Goal: Task Accomplishment & Management: Manage account settings

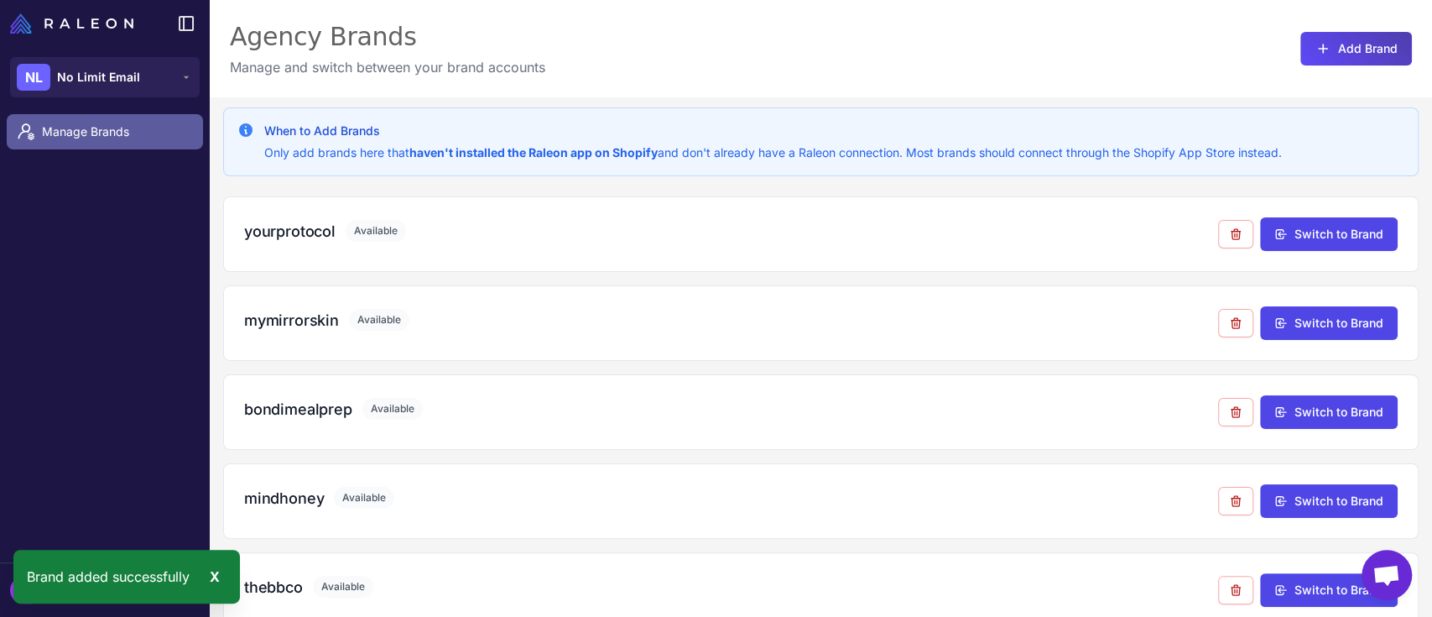
scroll to position [560, 0]
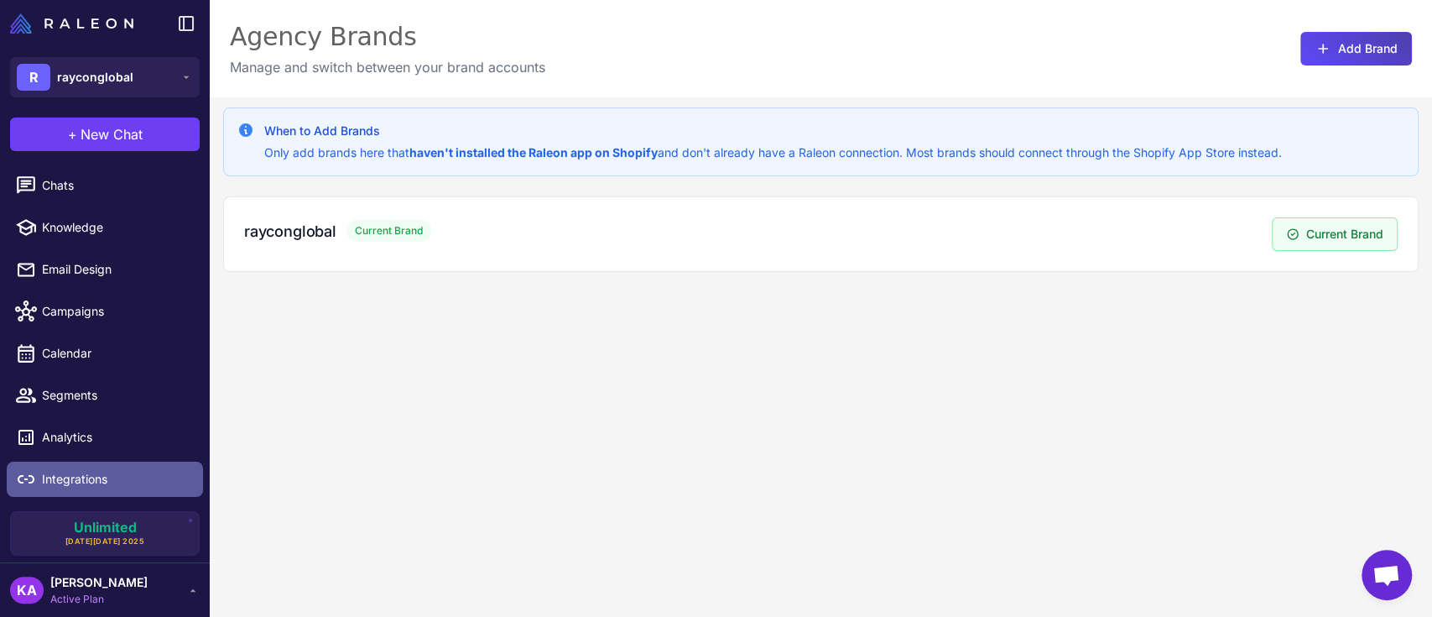
click at [96, 482] on span "Integrations" at bounding box center [116, 479] width 148 height 18
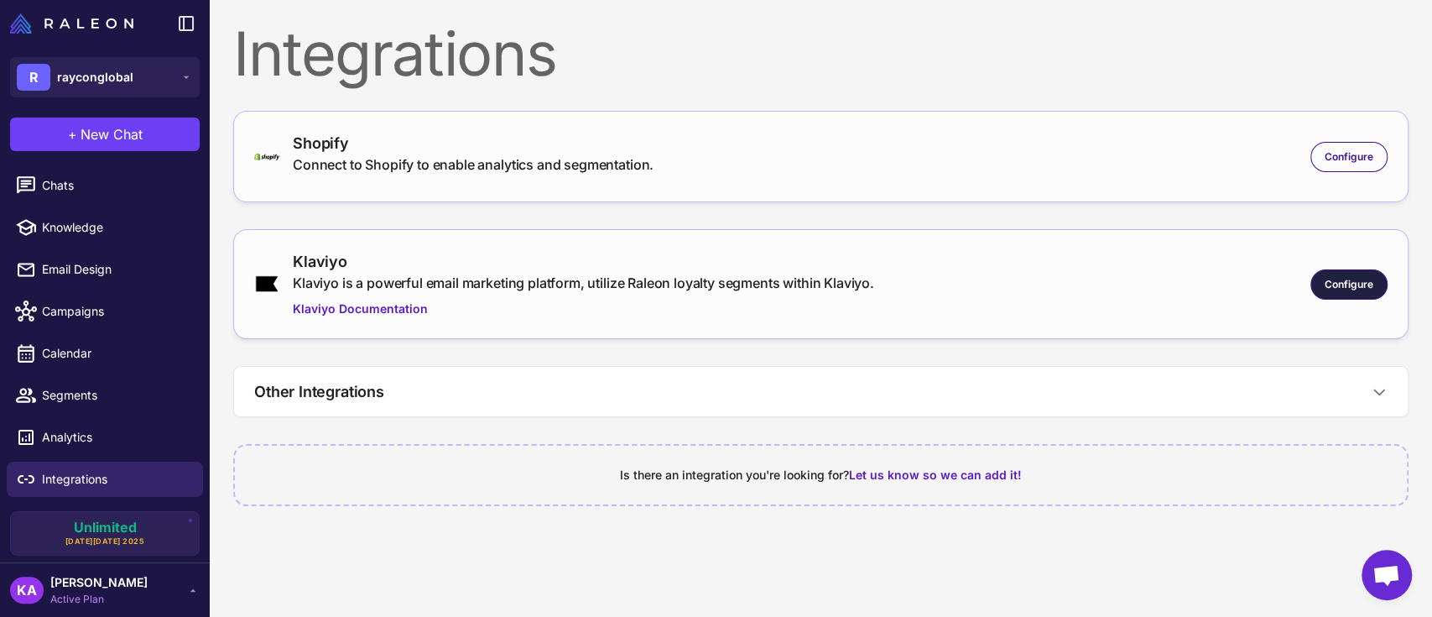
click at [1347, 289] on span "Configure" at bounding box center [1349, 284] width 49 height 15
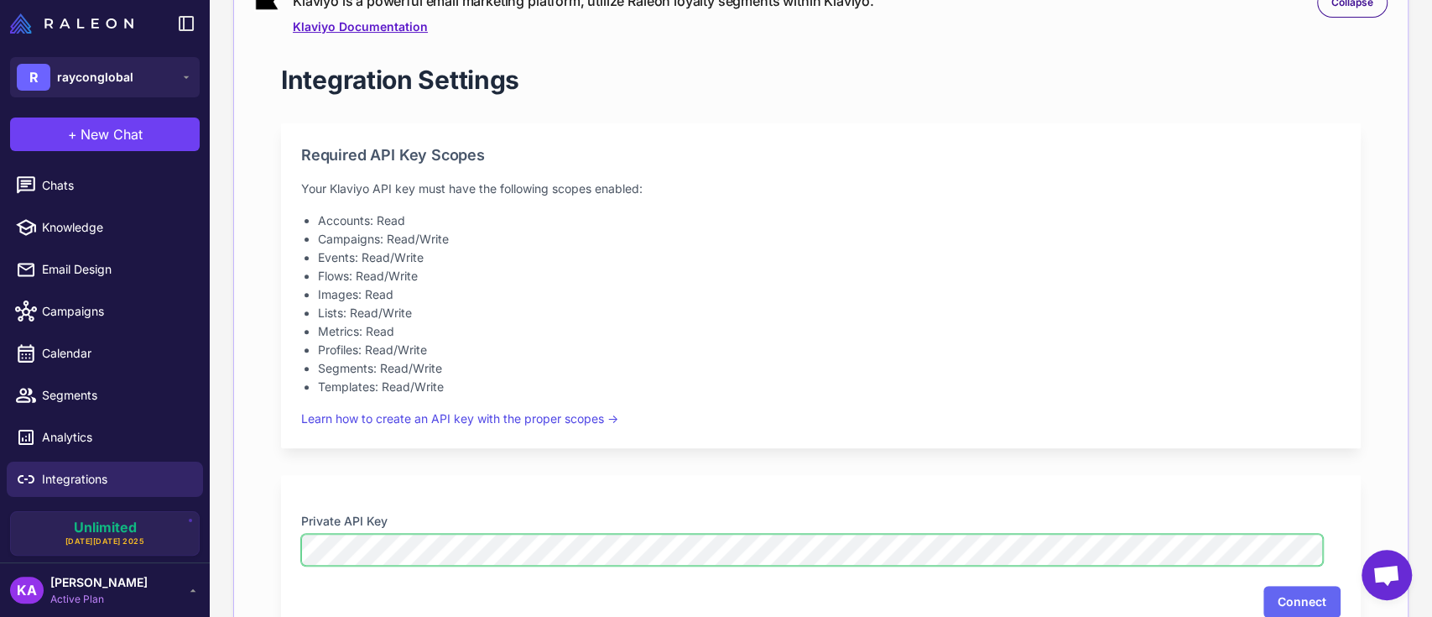
scroll to position [559, 0]
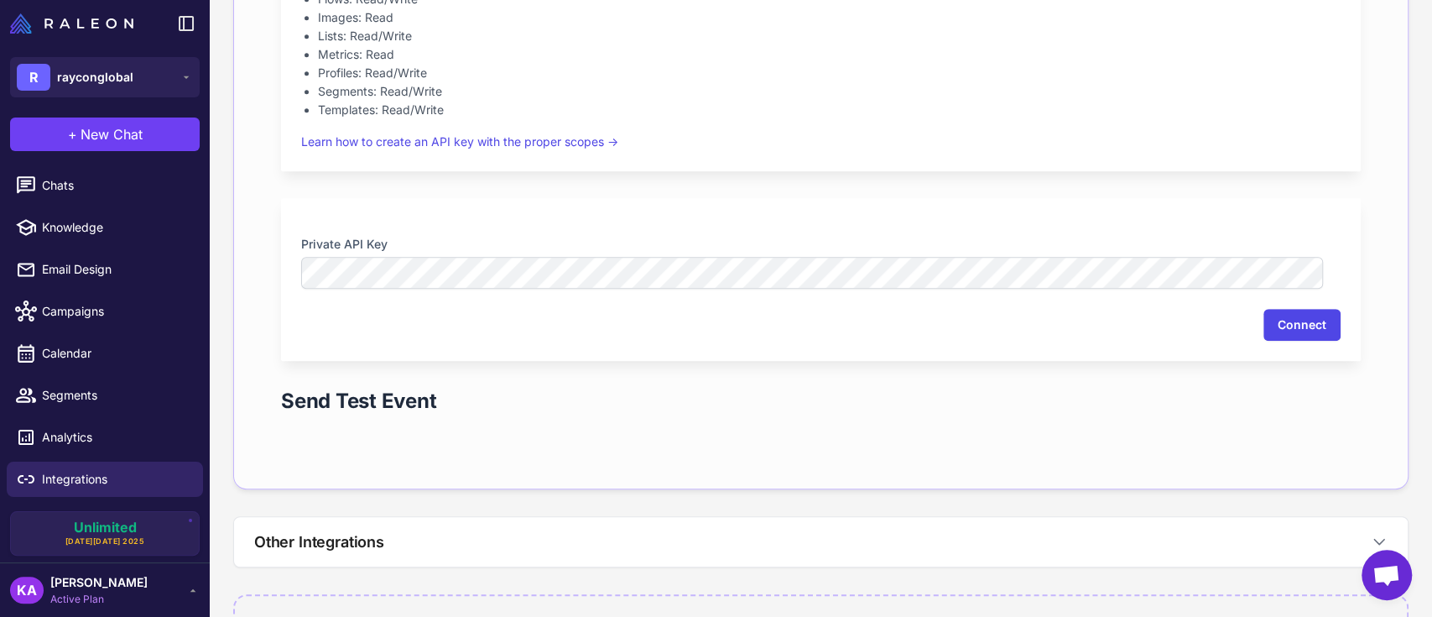
click at [1276, 321] on button "Connect" at bounding box center [1301, 325] width 77 height 32
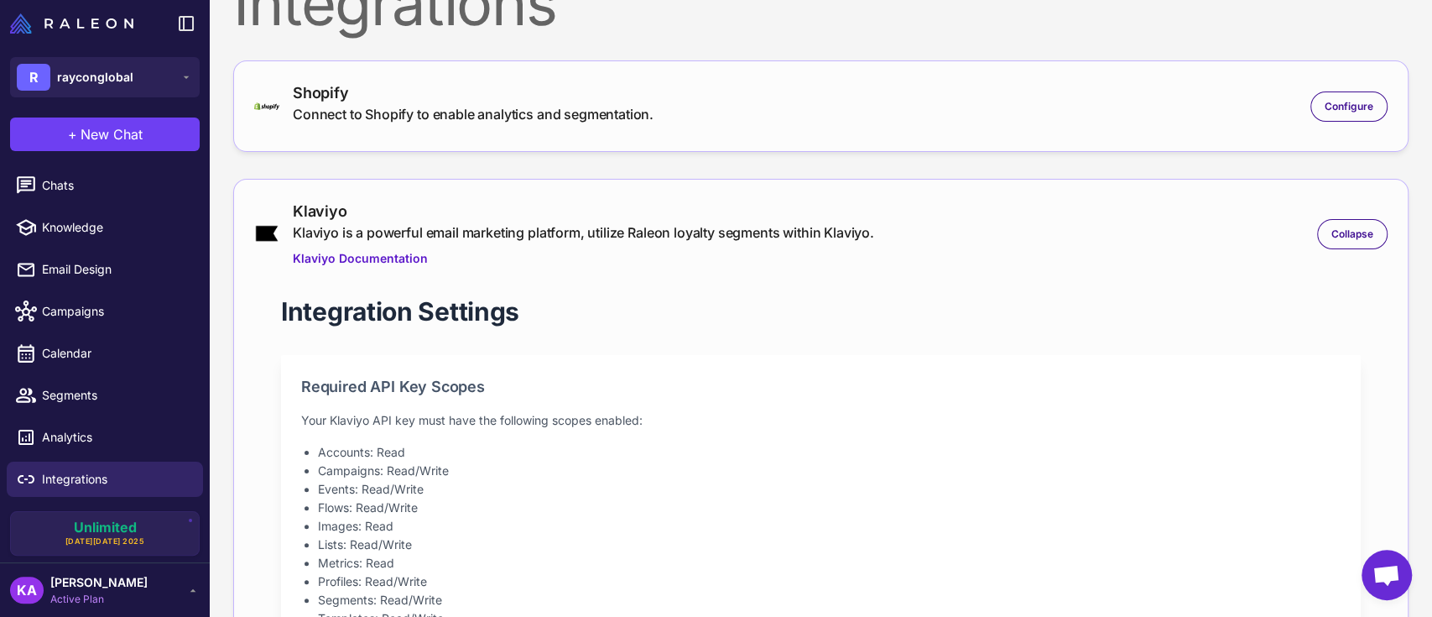
scroll to position [0, 0]
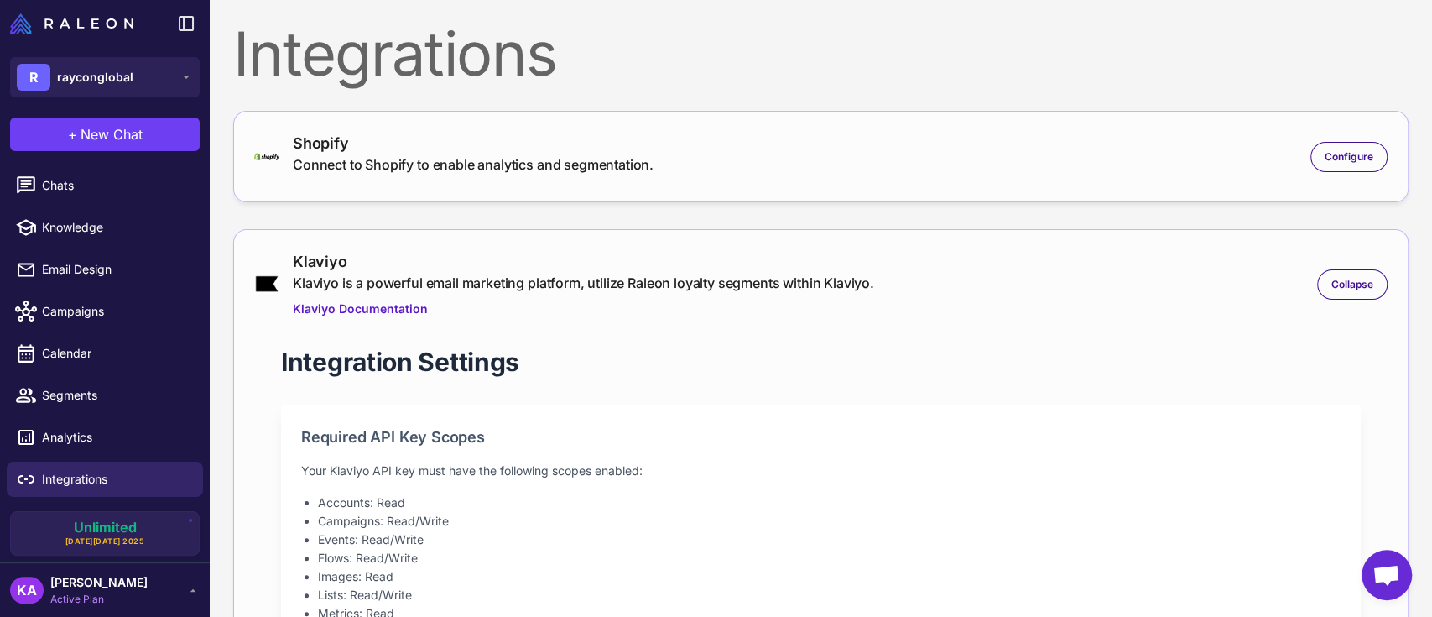
click at [0, 0] on nordpass-portal at bounding box center [0, 0] width 0 height 0
click at [1330, 147] on div "Configure" at bounding box center [1348, 157] width 77 height 30
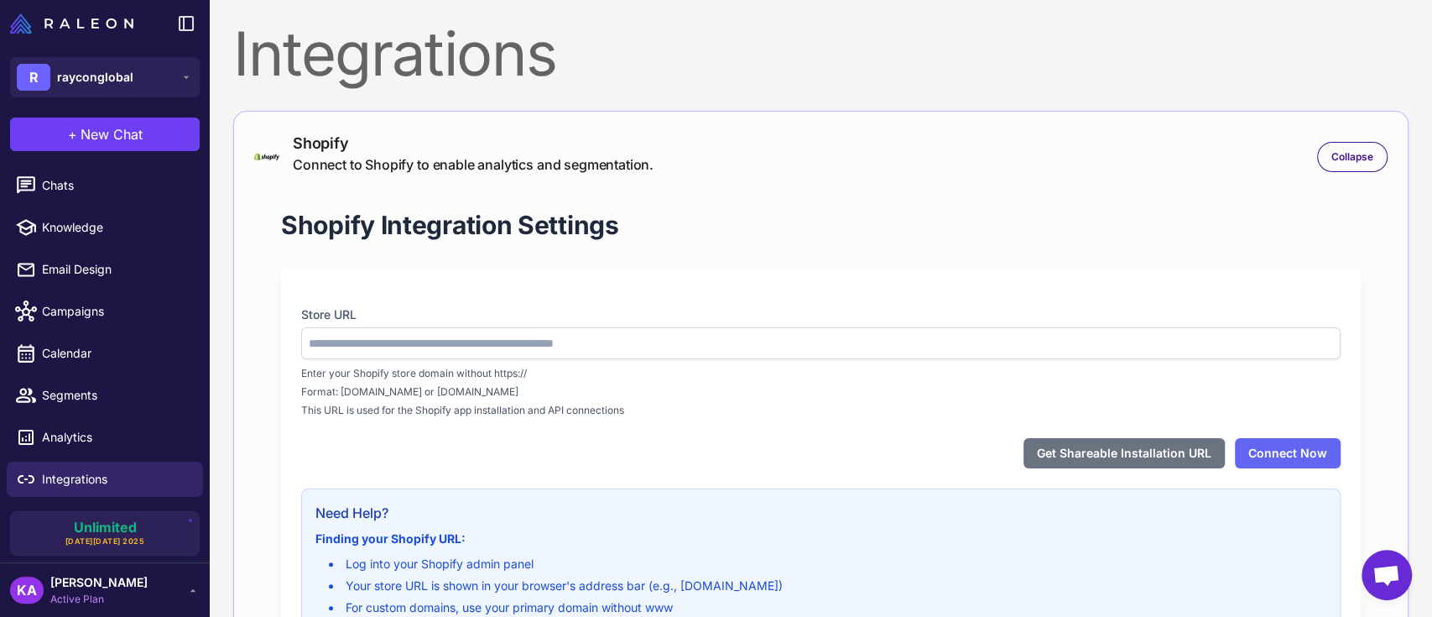
type input "**********"
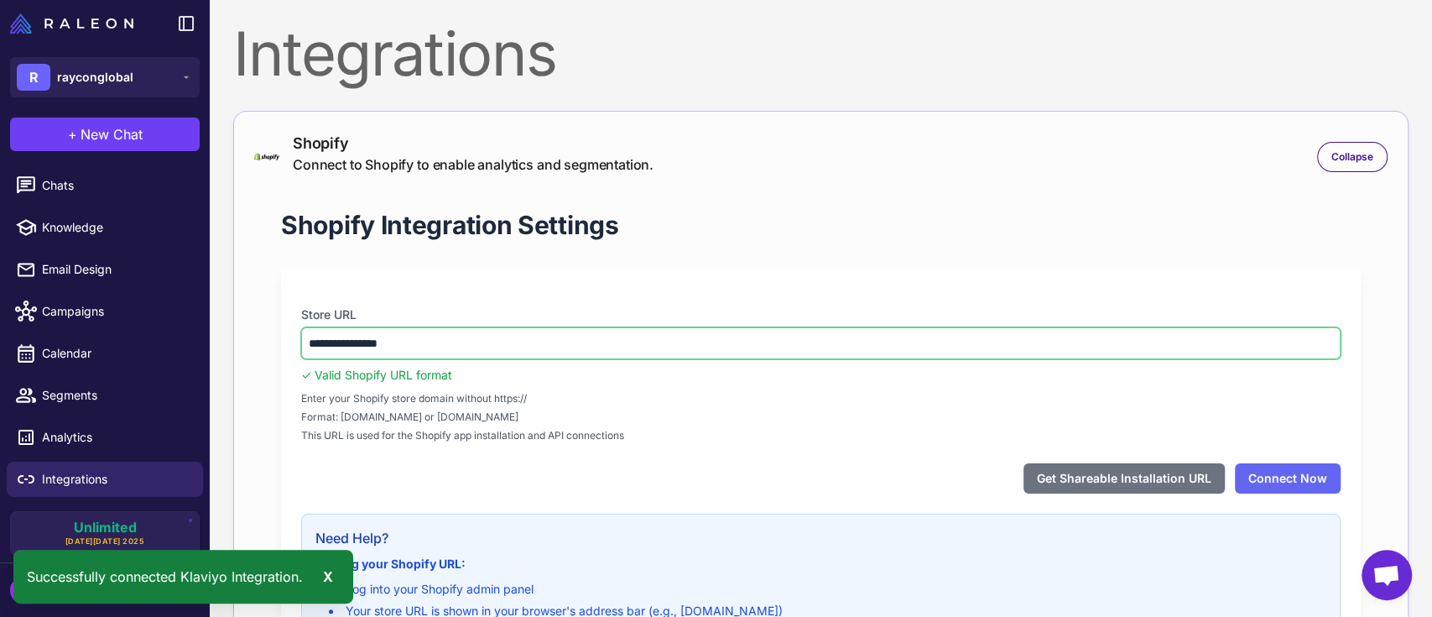
click at [708, 346] on input "**********" at bounding box center [820, 343] width 1039 height 32
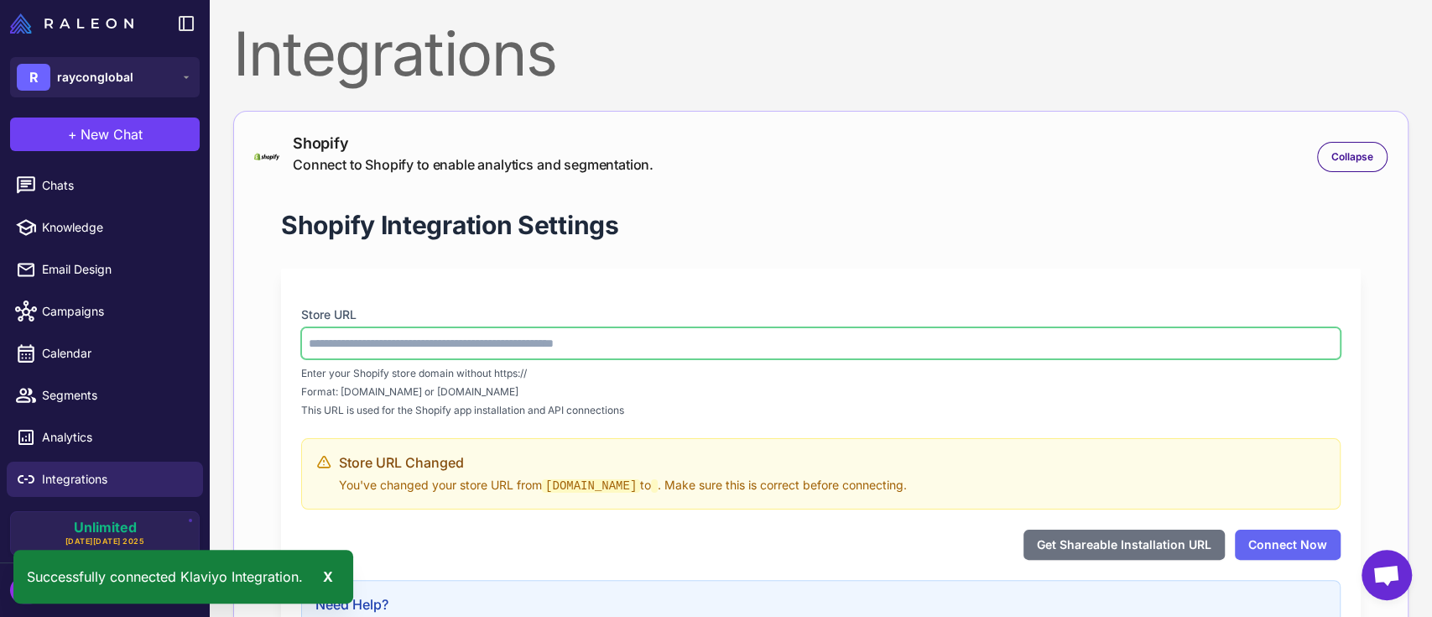
paste input "**********"
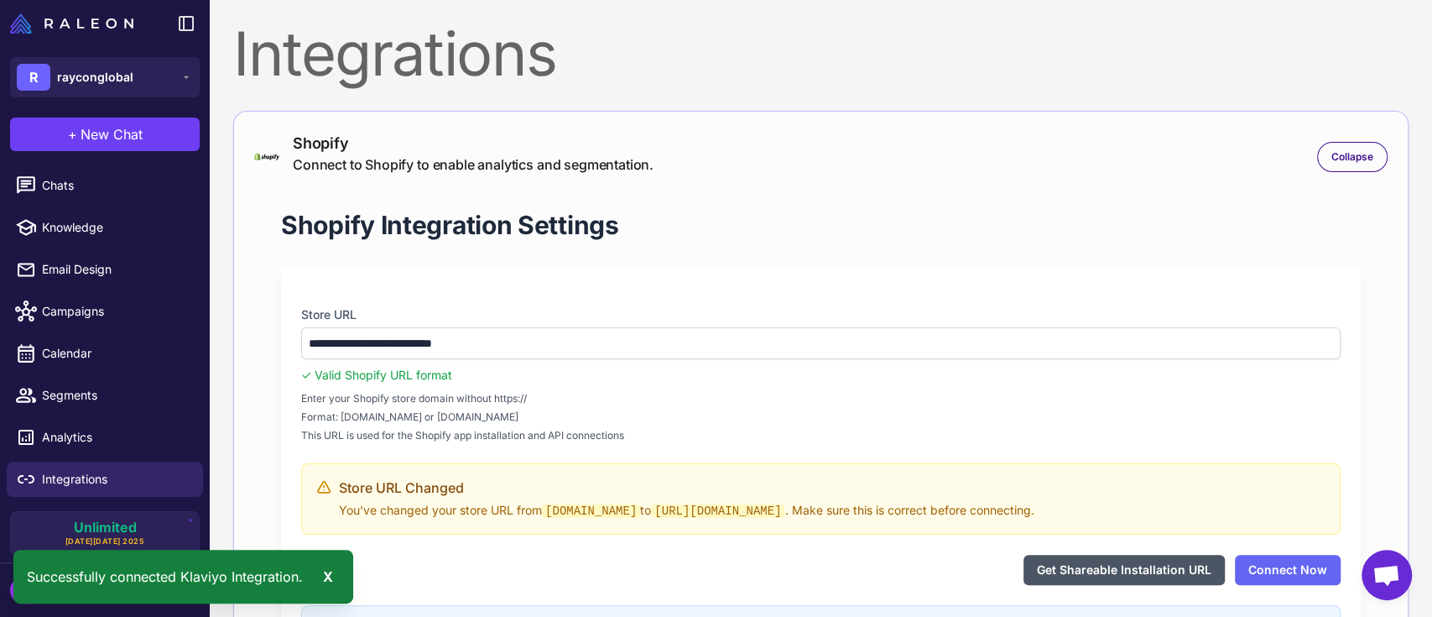
type input "**********"
click at [1053, 568] on button "Get Shareable Installation URL" at bounding box center [1123, 570] width 201 height 30
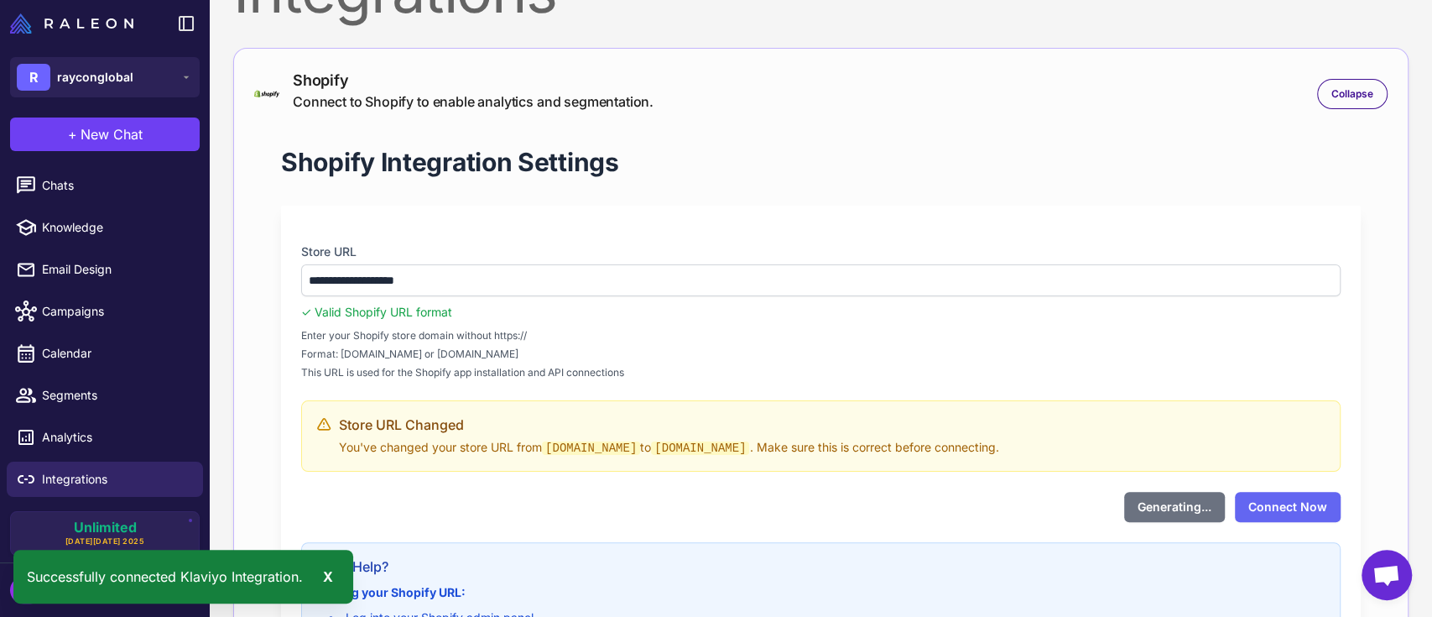
scroll to position [112, 0]
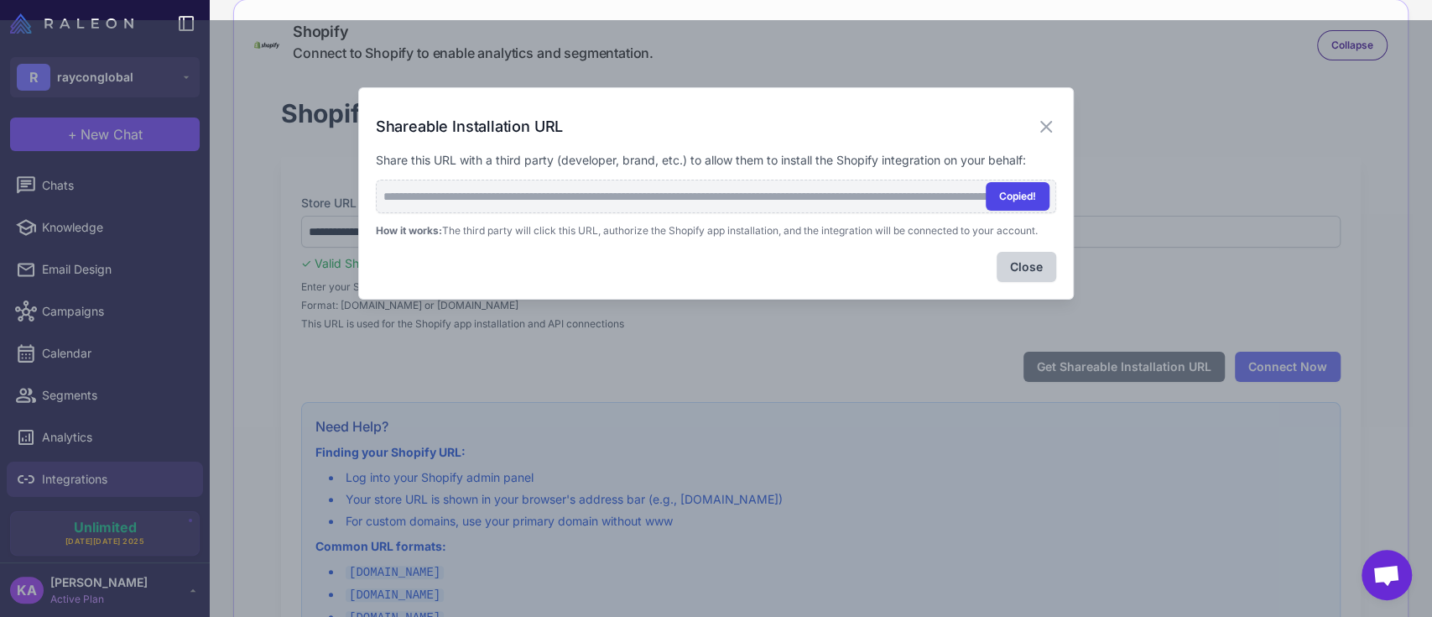
click at [1012, 200] on button "Copied!" at bounding box center [1018, 196] width 64 height 29
click at [1040, 121] on icon at bounding box center [1046, 127] width 20 height 20
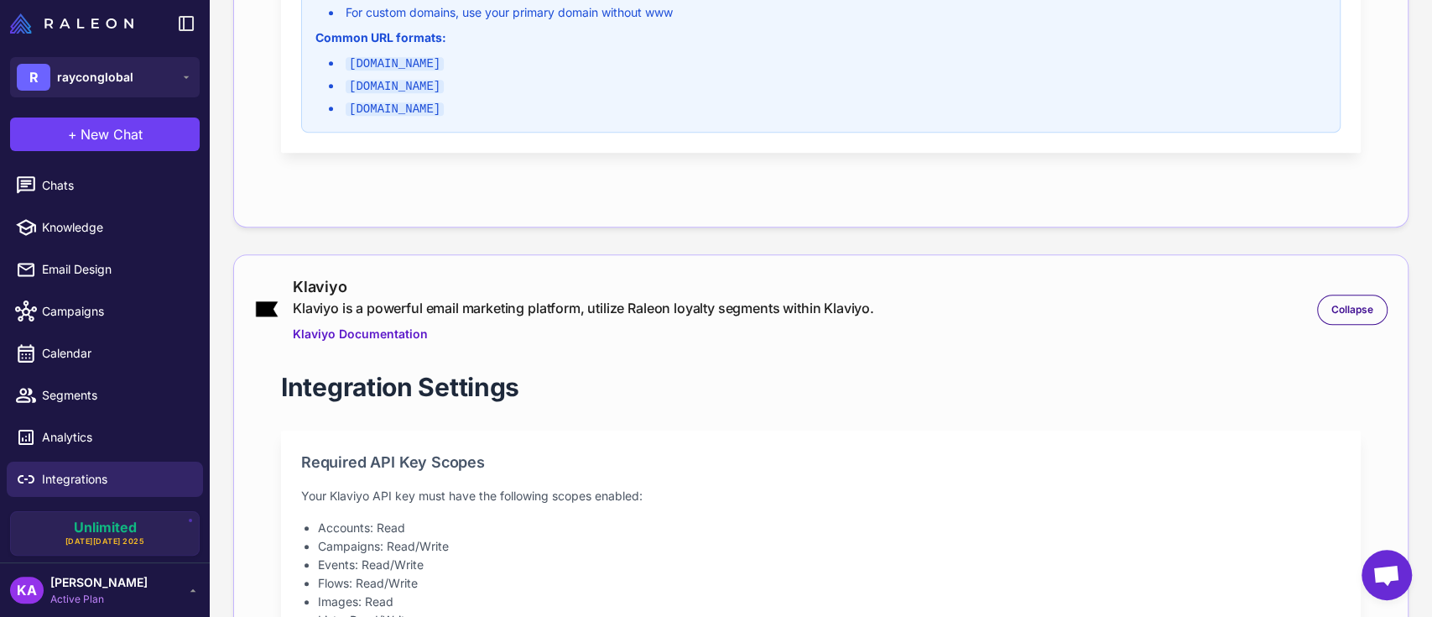
scroll to position [559, 0]
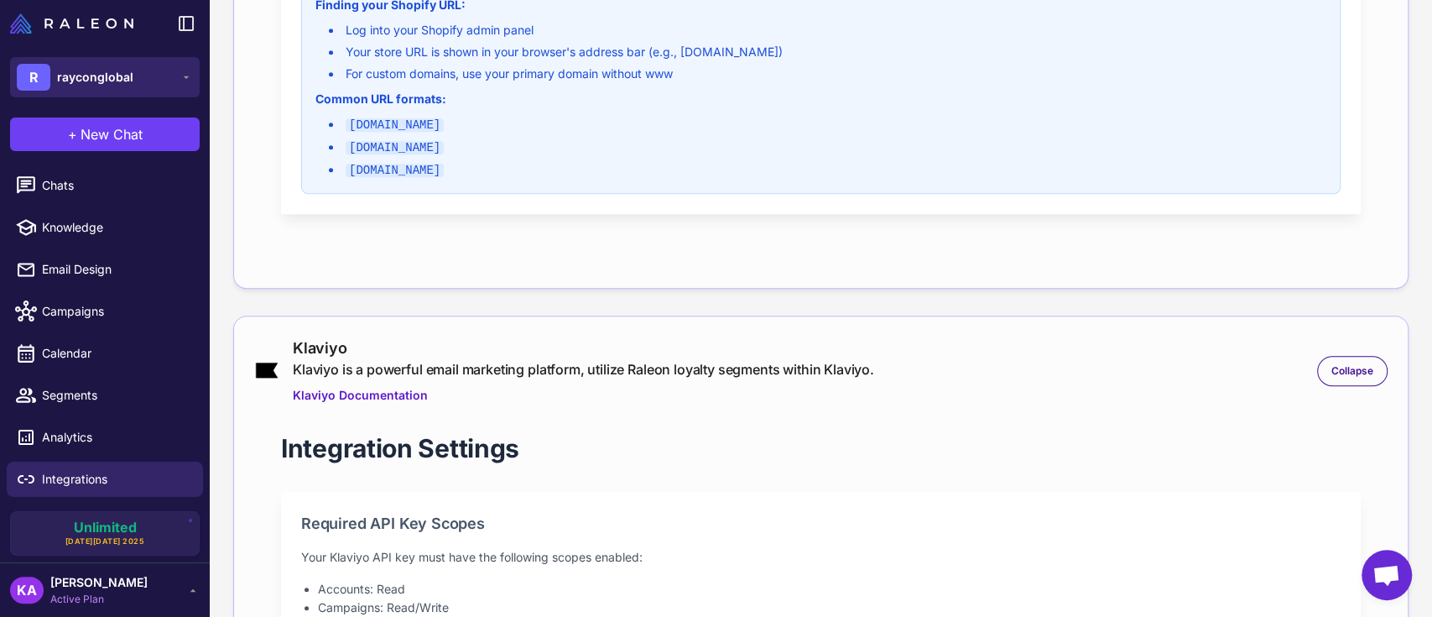
click at [141, 70] on button "R rayconglobal" at bounding box center [105, 77] width 190 height 40
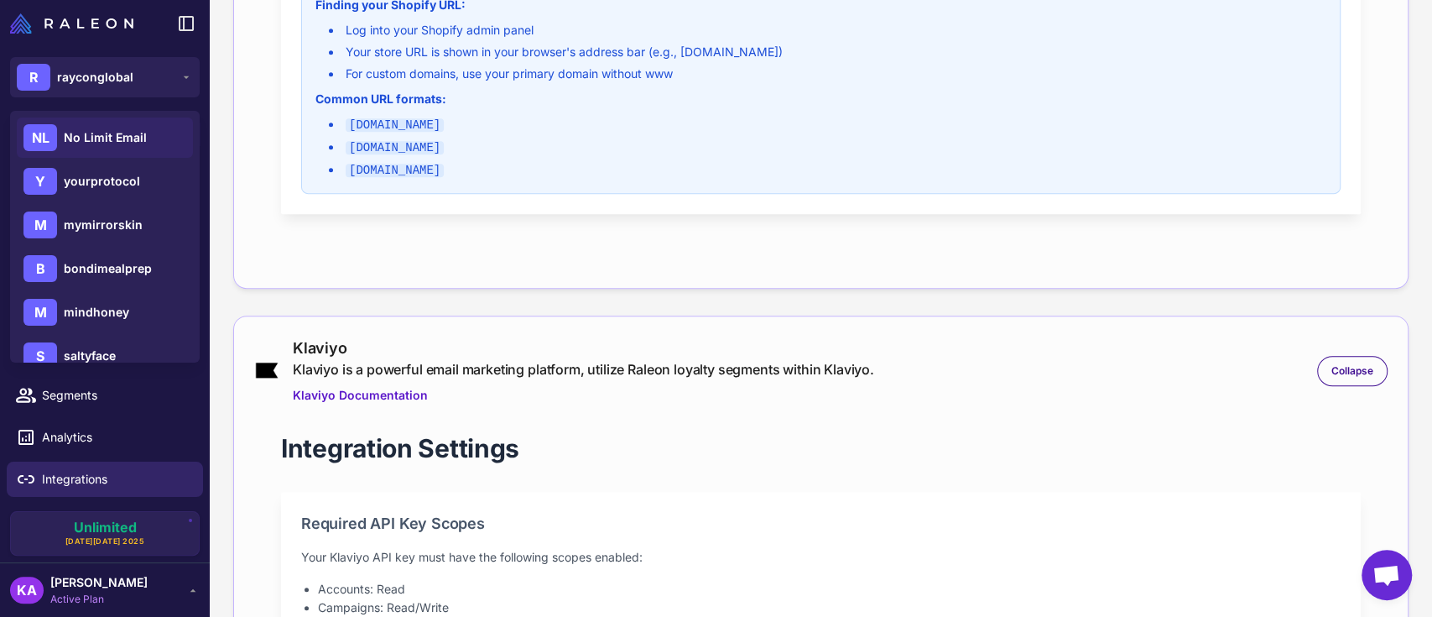
click at [94, 142] on span "No Limit Email" at bounding box center [105, 137] width 83 height 18
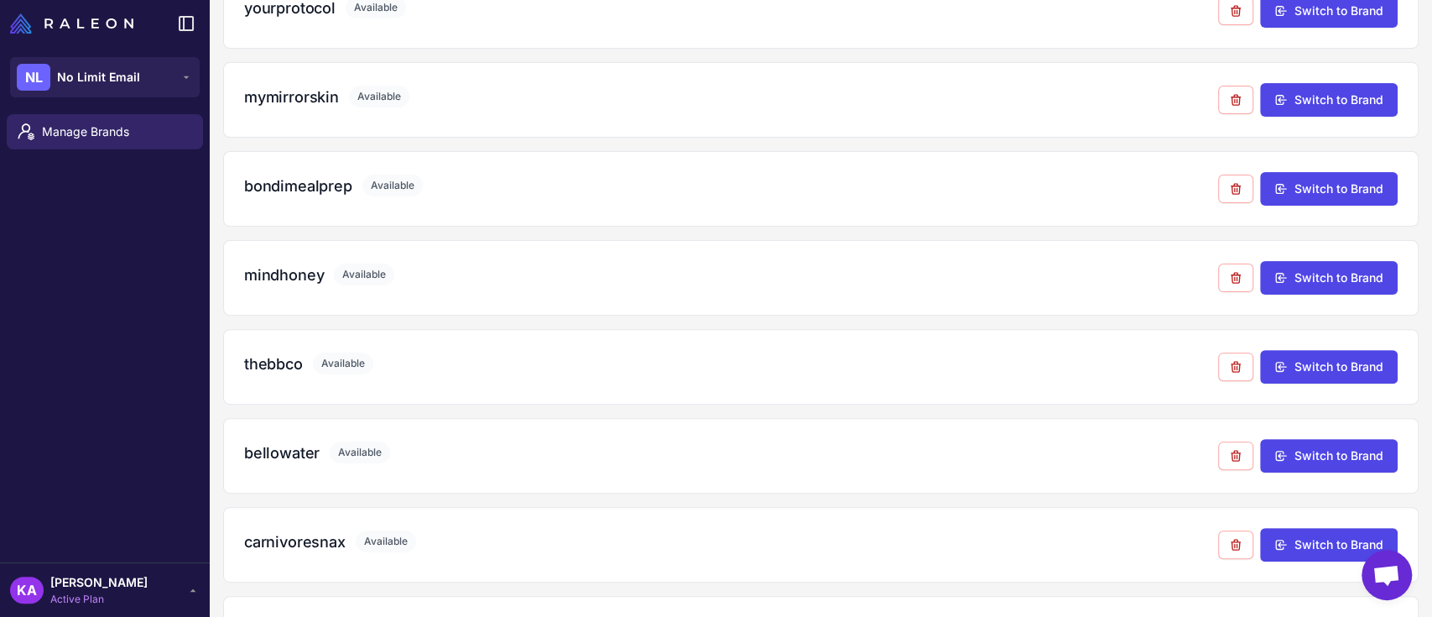
scroll to position [559, 0]
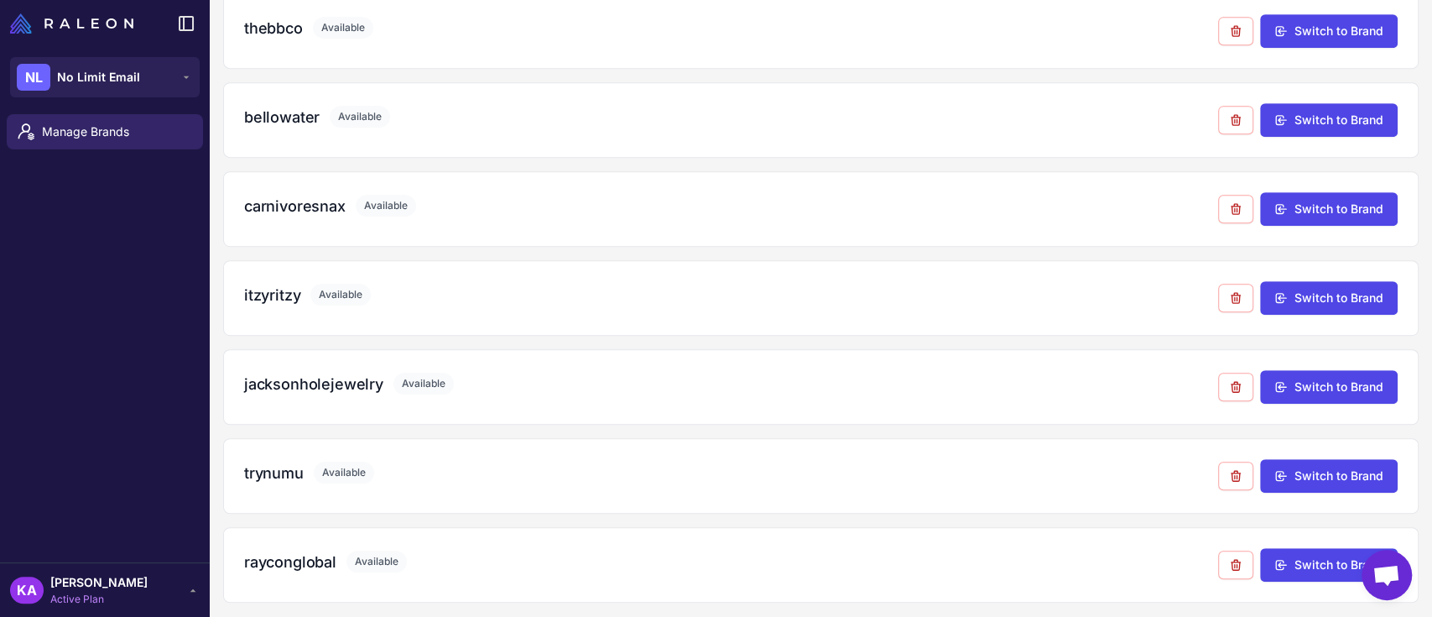
click at [128, 357] on div "Manage Brands" at bounding box center [105, 334] width 210 height 455
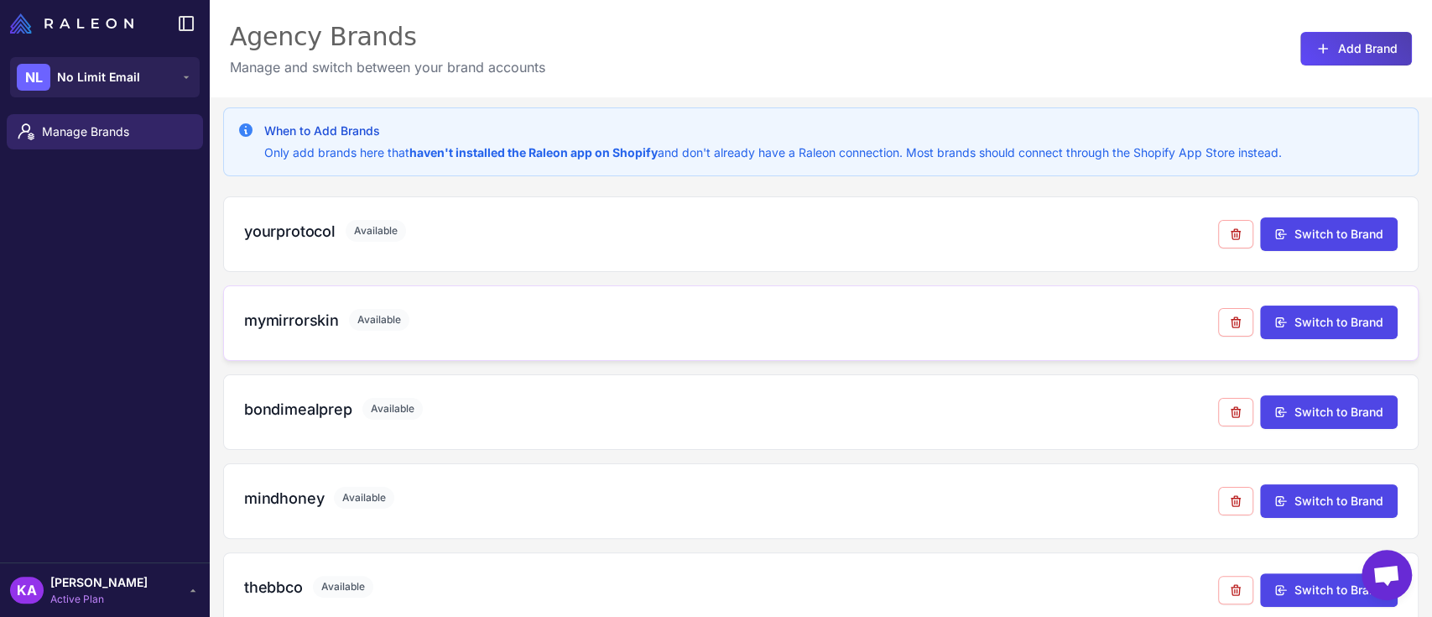
scroll to position [0, 0]
click at [1316, 44] on button "Add Brand" at bounding box center [1356, 49] width 112 height 34
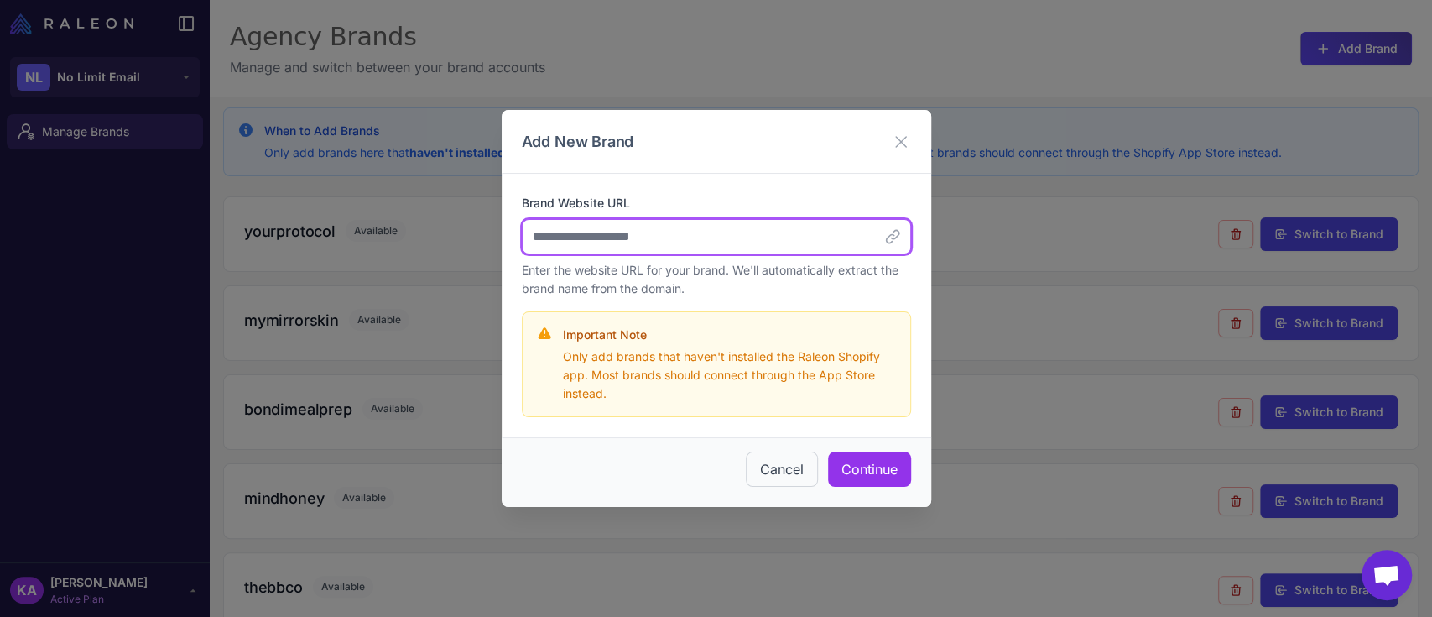
click at [825, 248] on input "Brand Website URL" at bounding box center [716, 236] width 389 height 35
paste input "**********"
type input "**********"
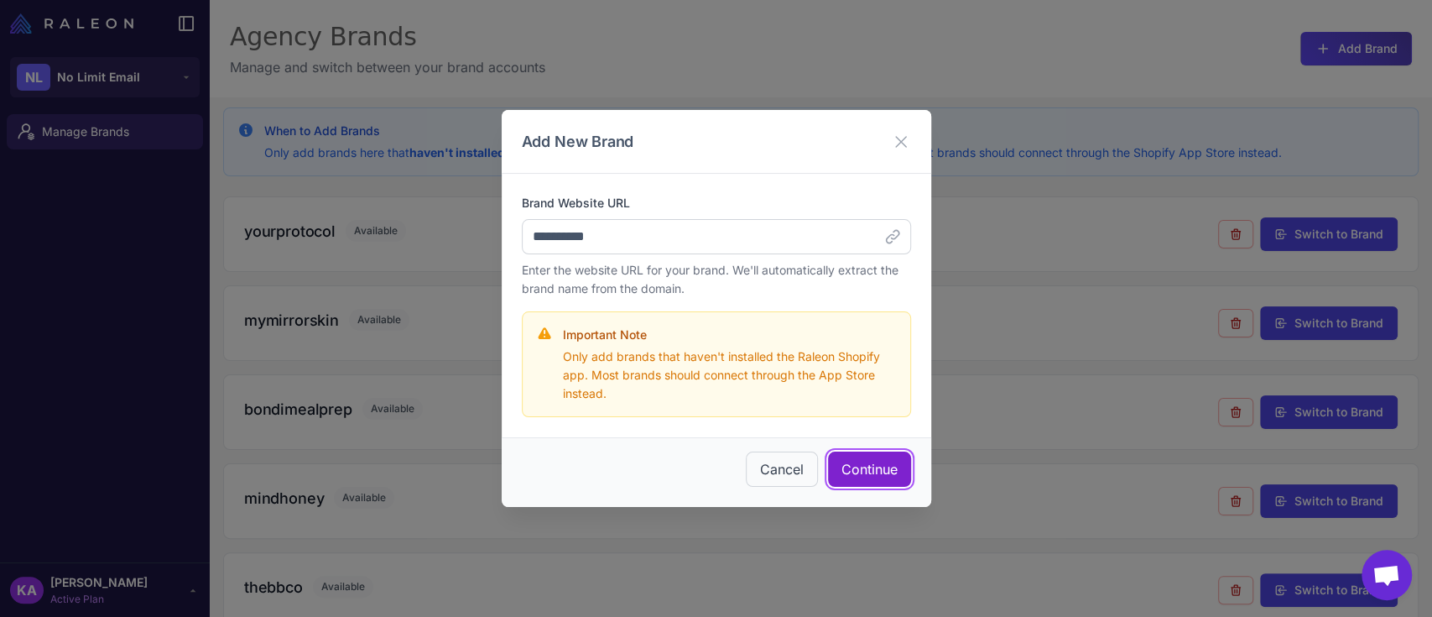
click at [880, 479] on button "Continue" at bounding box center [869, 468] width 83 height 35
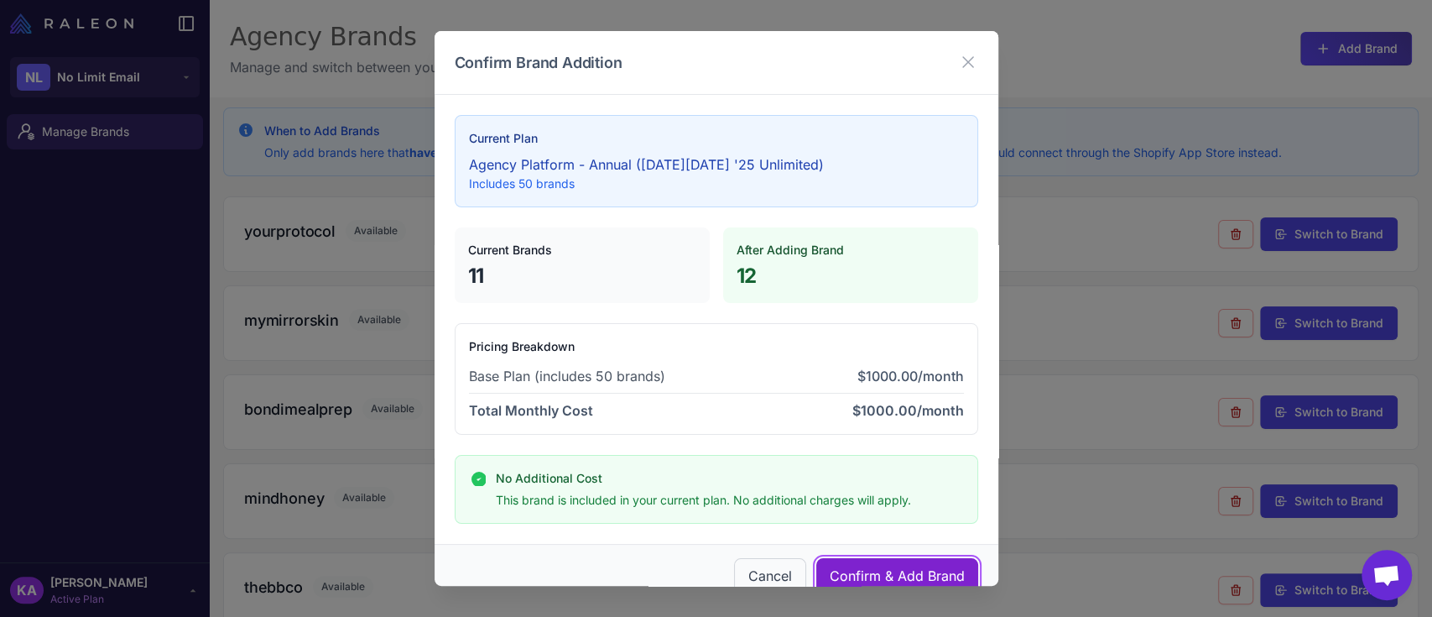
click at [851, 560] on button "Confirm & Add Brand" at bounding box center [897, 575] width 162 height 35
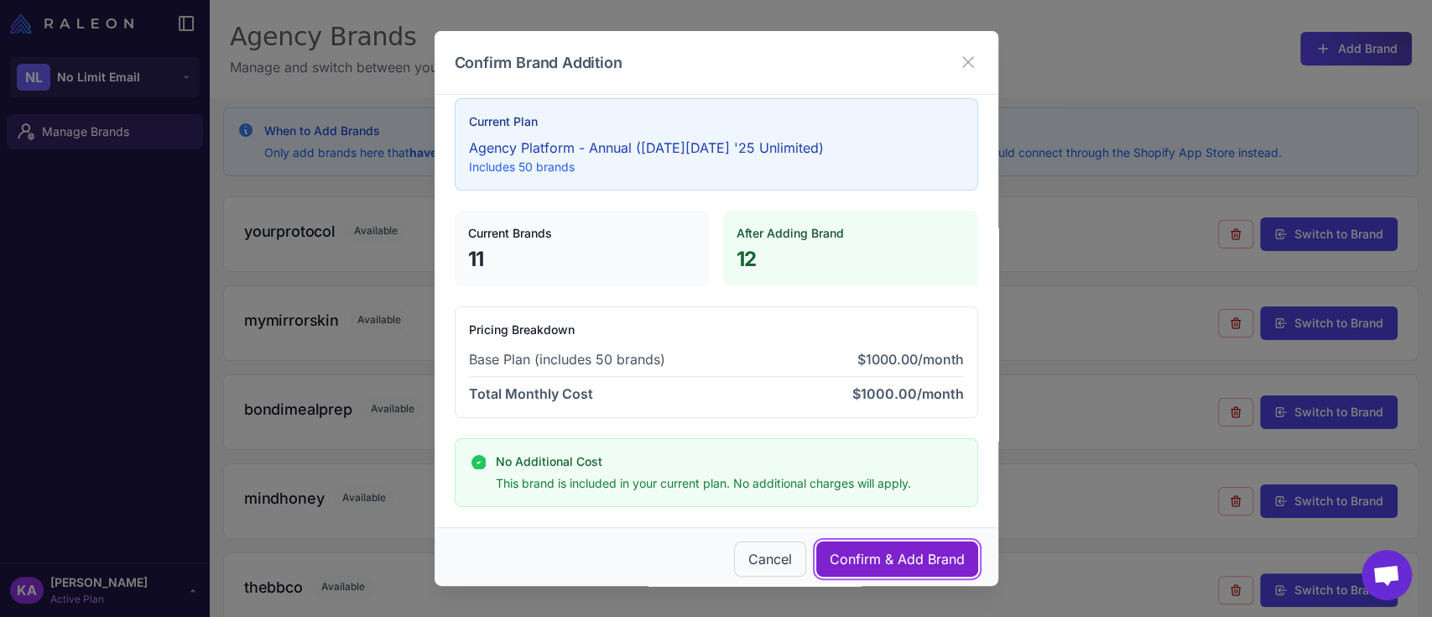
scroll to position [26, 0]
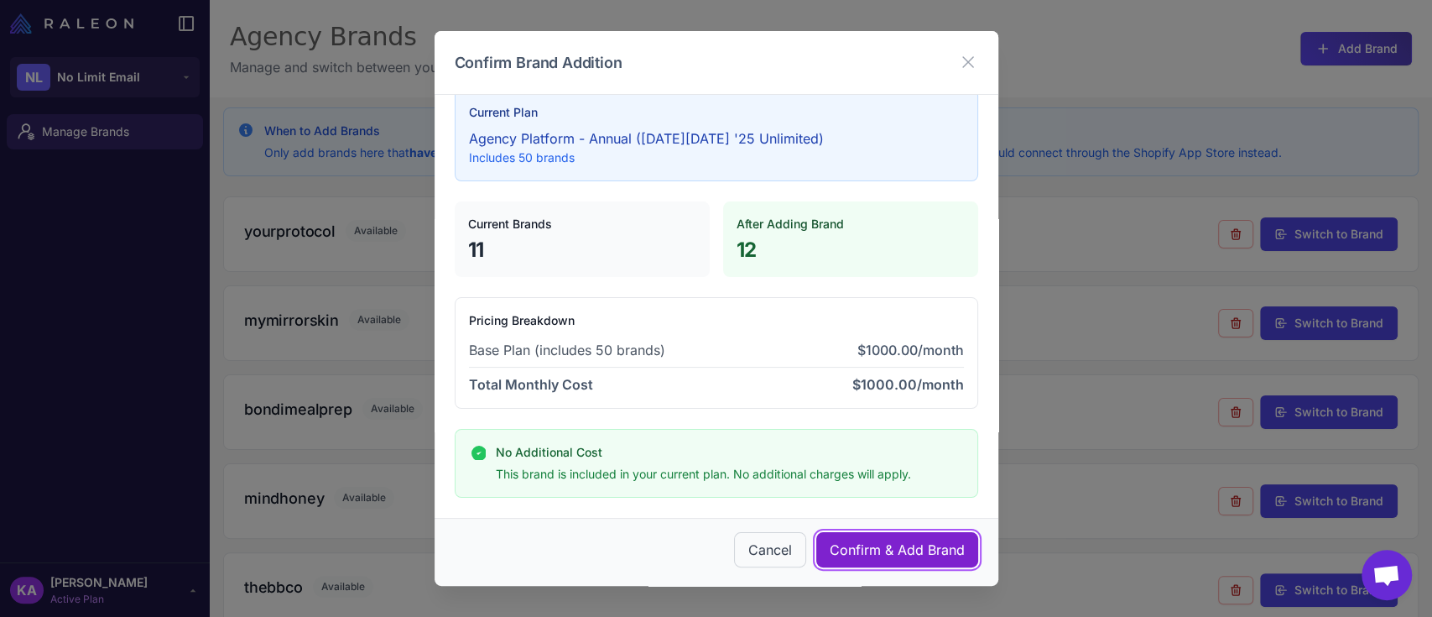
click at [860, 548] on button "Confirm & Add Brand" at bounding box center [897, 549] width 162 height 35
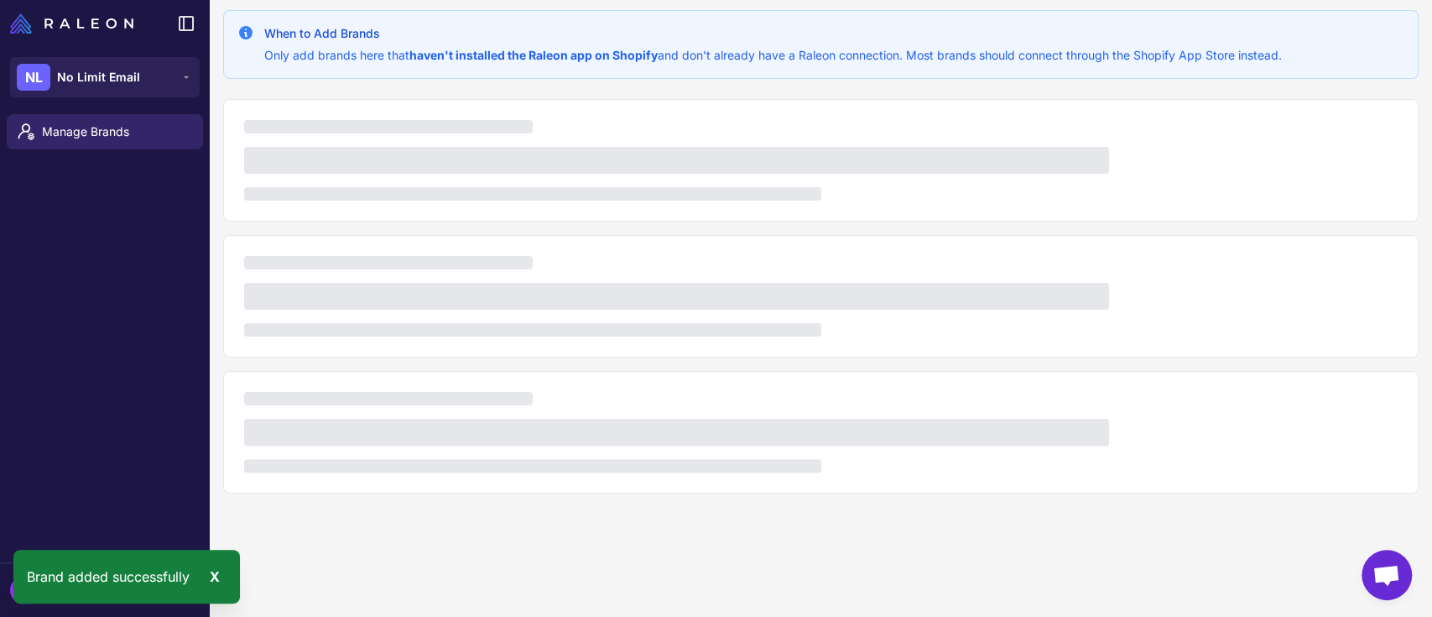
scroll to position [737, 0]
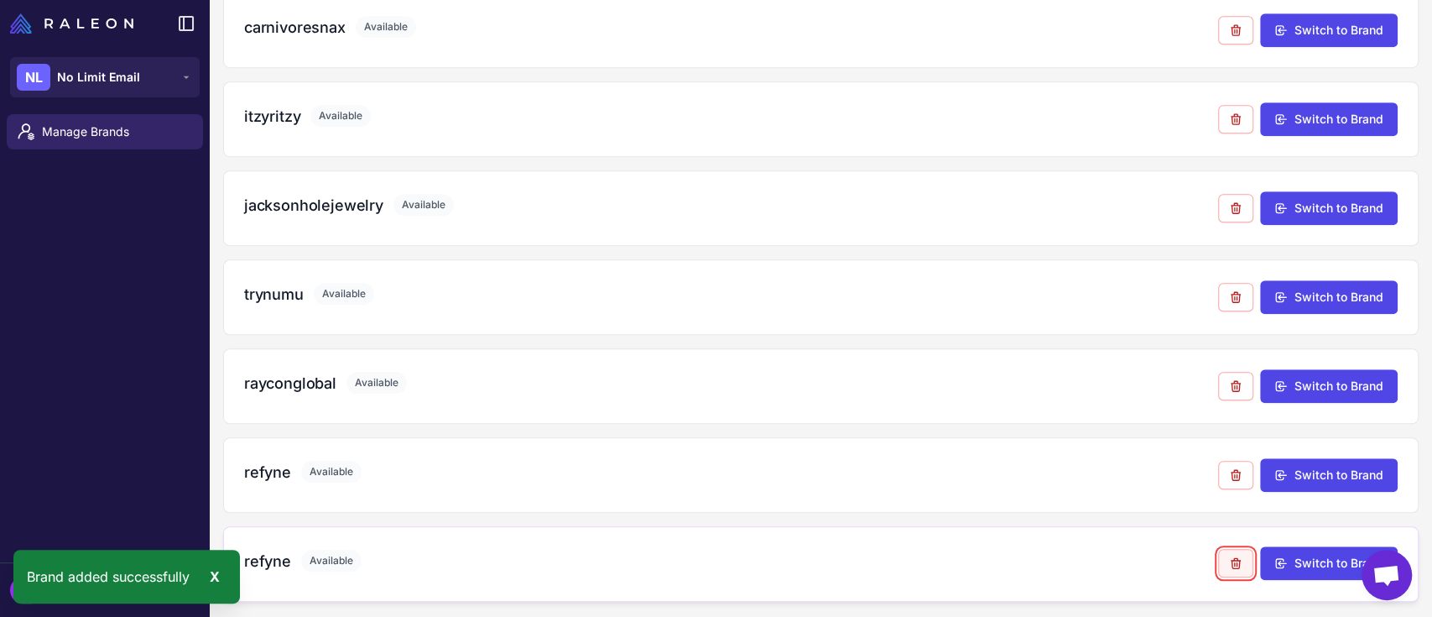
click at [1232, 560] on icon at bounding box center [1236, 563] width 9 height 10
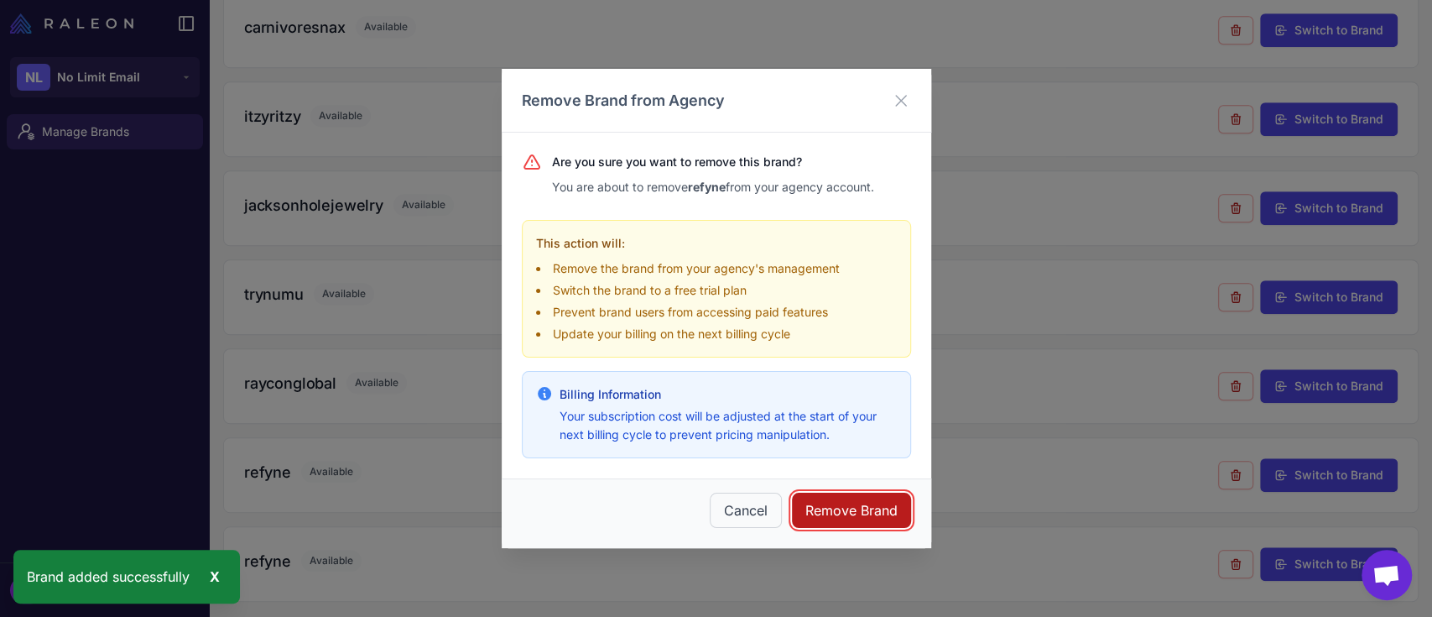
click at [836, 513] on button "Remove Brand" at bounding box center [851, 509] width 119 height 35
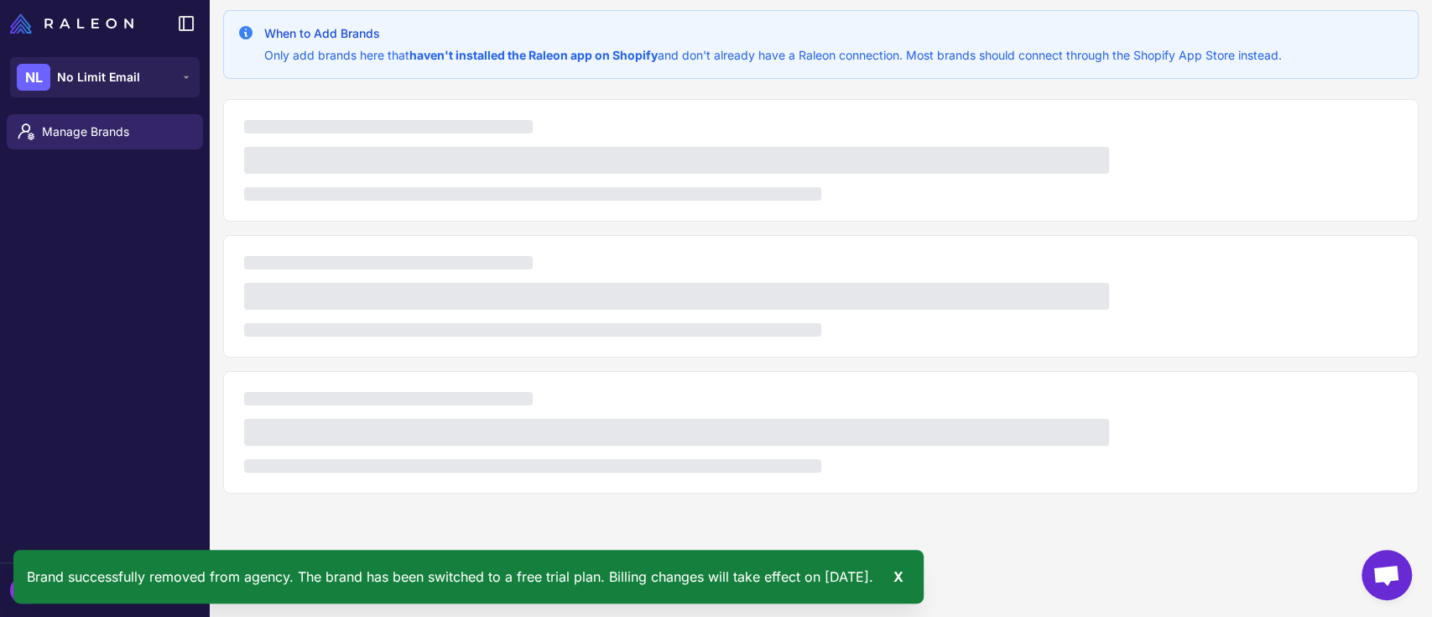
scroll to position [648, 0]
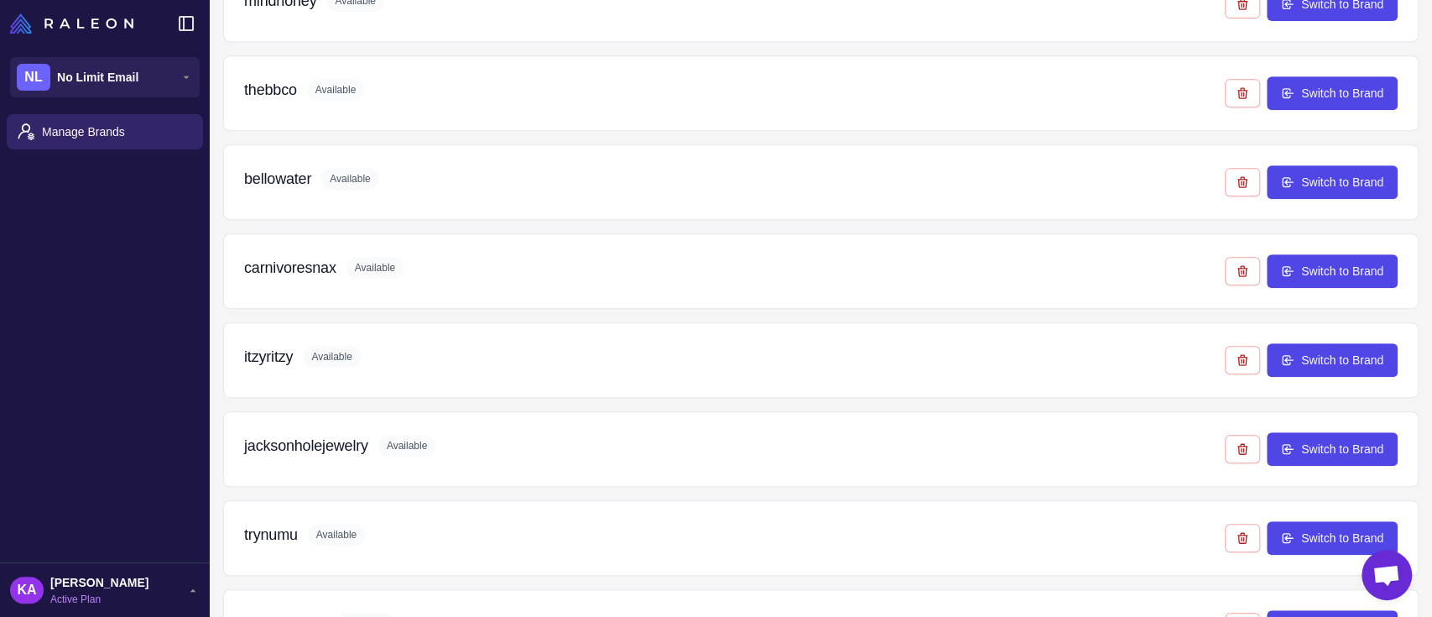
scroll to position [648, 0]
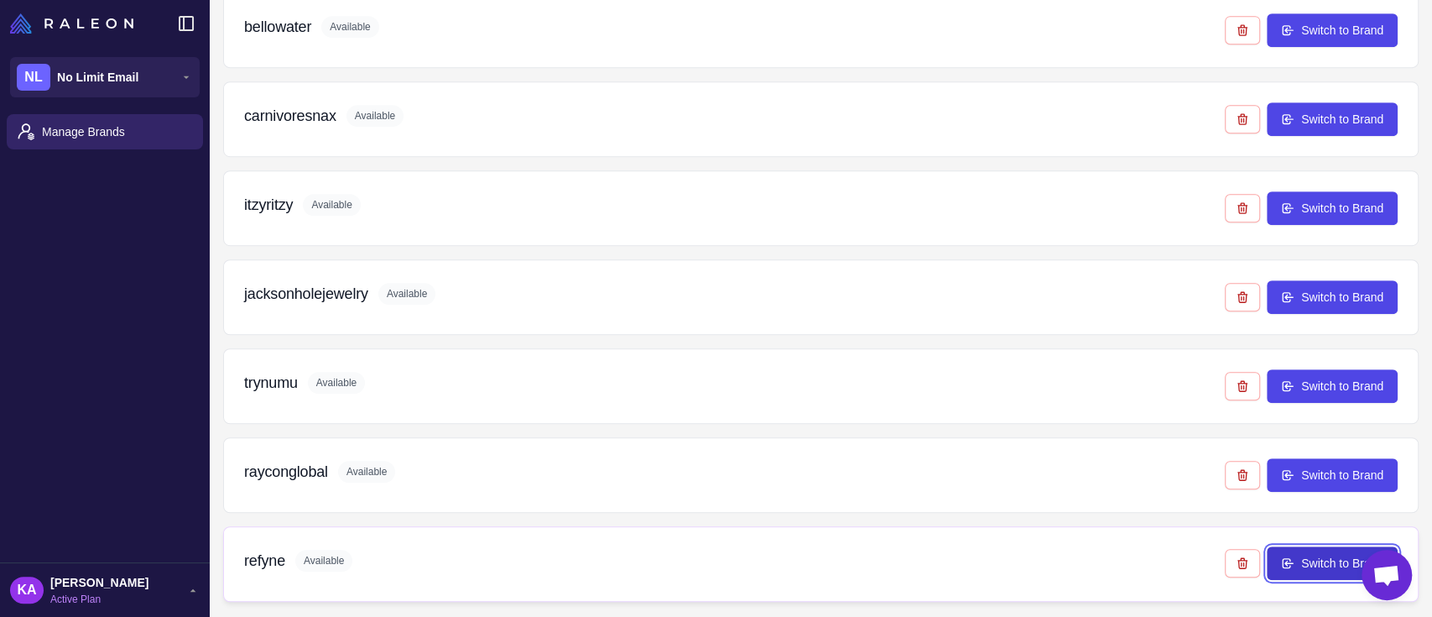
click at [1293, 560] on button "Switch to Brand" at bounding box center [1332, 563] width 131 height 34
